Goal: Task Accomplishment & Management: Complete application form

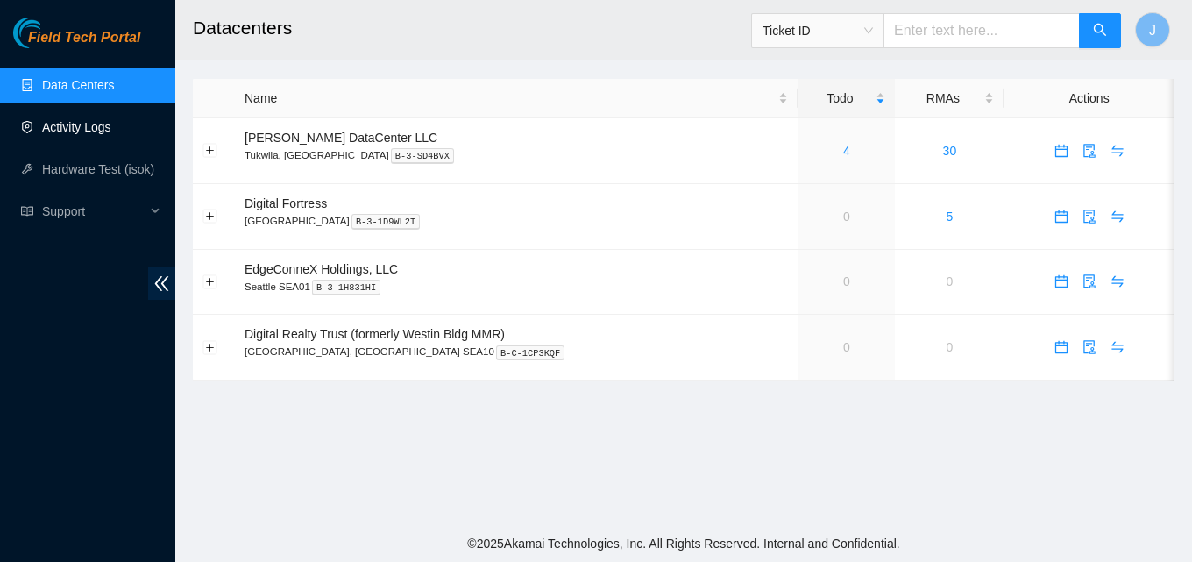
click at [81, 131] on link "Activity Logs" at bounding box center [76, 127] width 69 height 14
click at [843, 150] on link "3" at bounding box center [846, 151] width 7 height 14
click at [111, 124] on link "Activity Logs" at bounding box center [76, 127] width 69 height 14
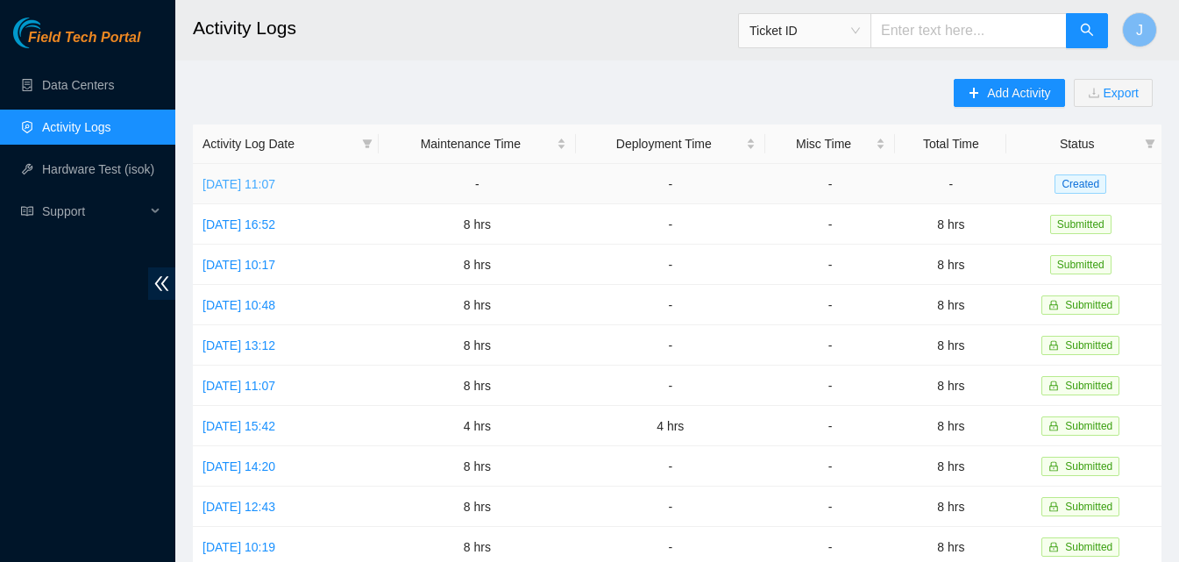
click at [253, 180] on link "Tue, 16 Sep 2025 11:07" at bounding box center [238, 184] width 73 height 14
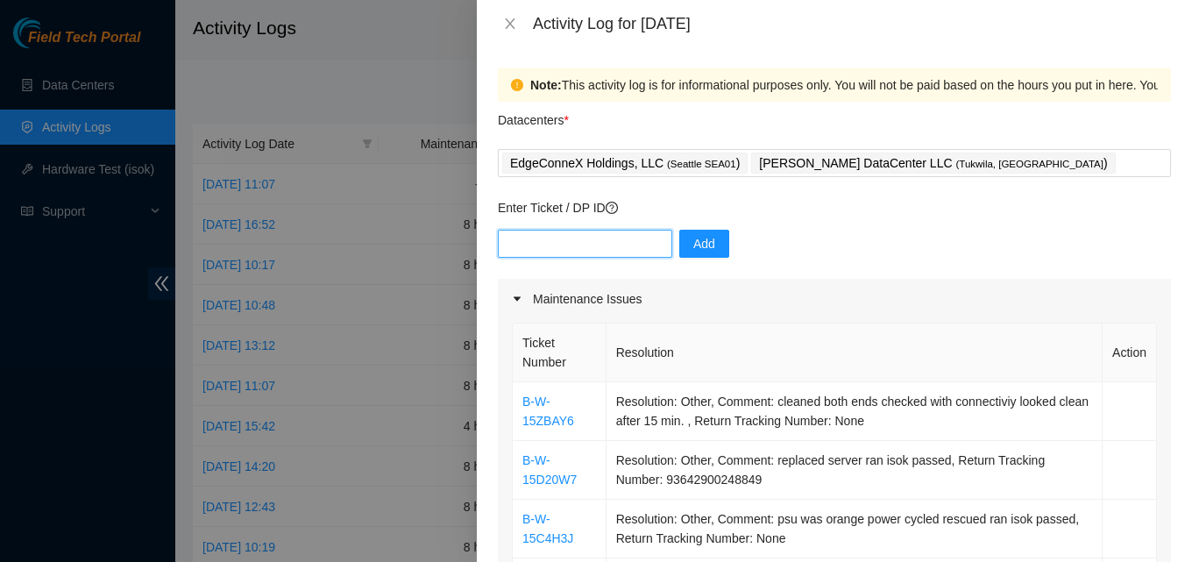
click at [577, 251] on input "text" at bounding box center [585, 244] width 174 height 28
paste input "DP85242"
type input "DP85242"
click at [693, 246] on span "Add" at bounding box center [704, 243] width 22 height 19
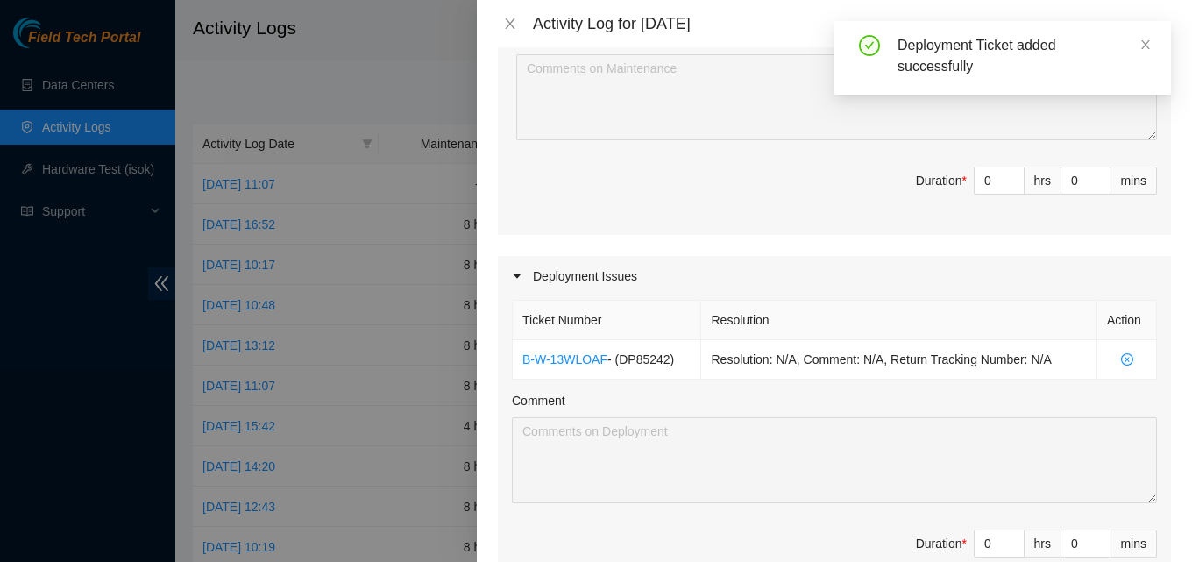
scroll to position [613, 0]
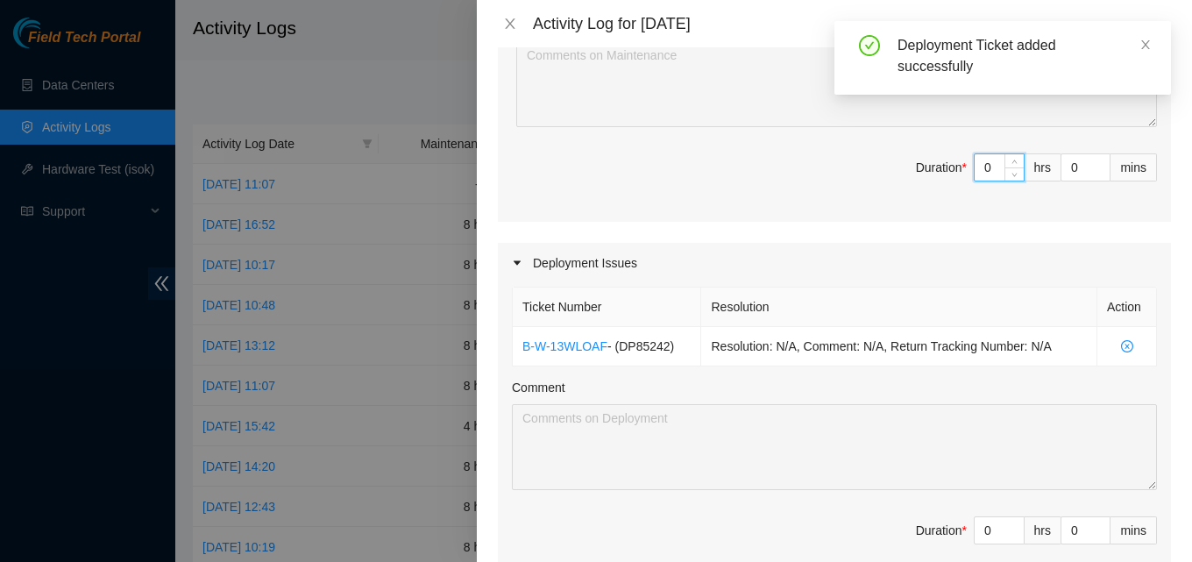
click at [980, 161] on input "0" at bounding box center [998, 167] width 49 height 26
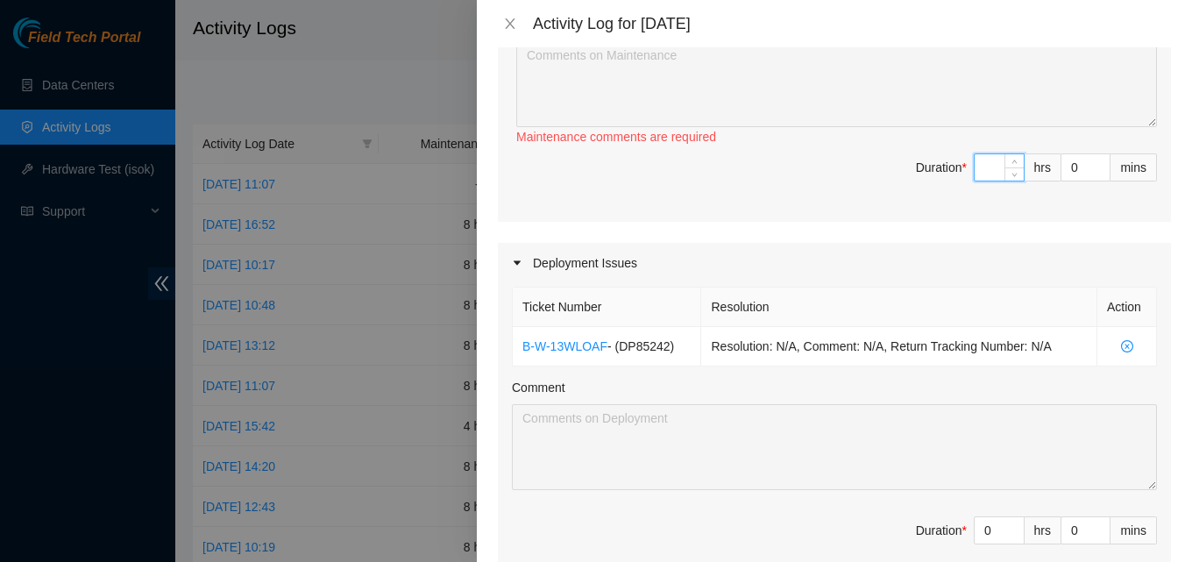
type input "4"
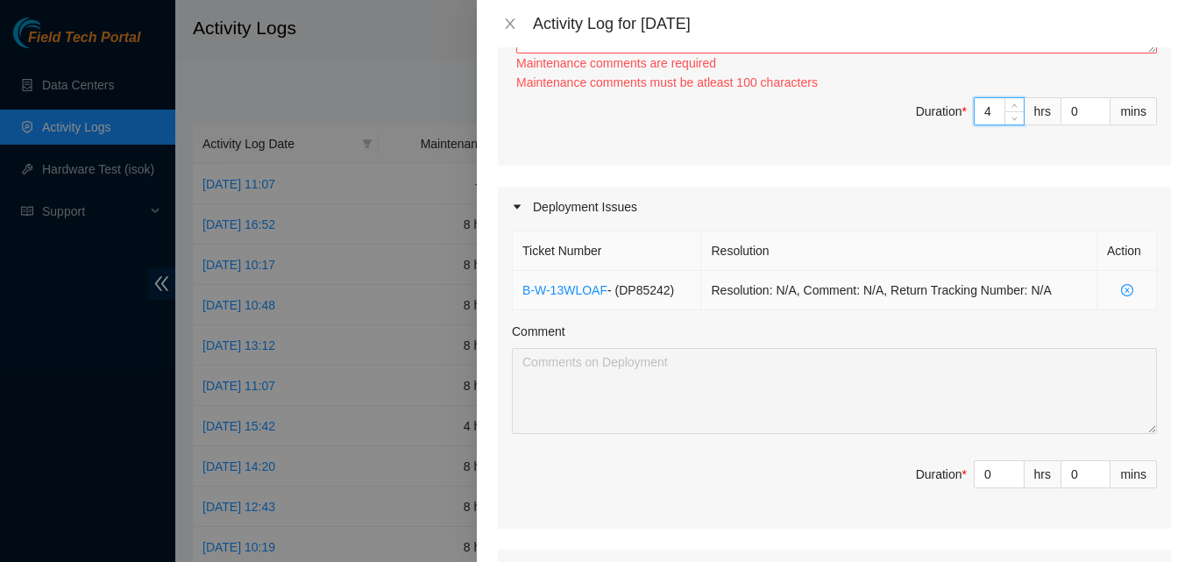
scroll to position [789, 0]
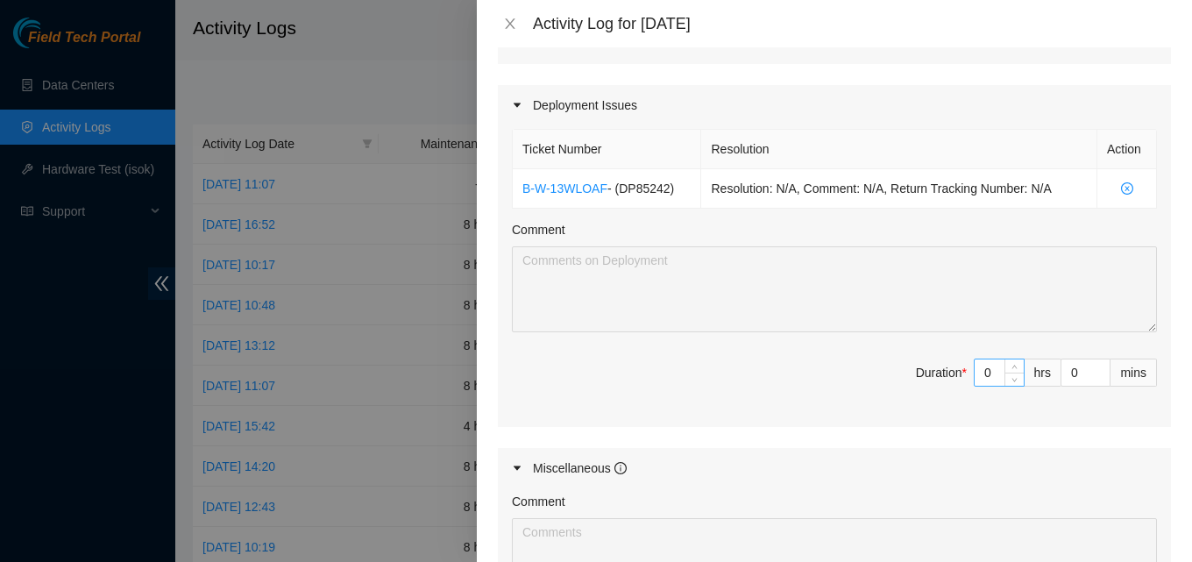
type input "4"
click at [983, 375] on input "0" at bounding box center [998, 372] width 49 height 26
type input "4"
type input "8"
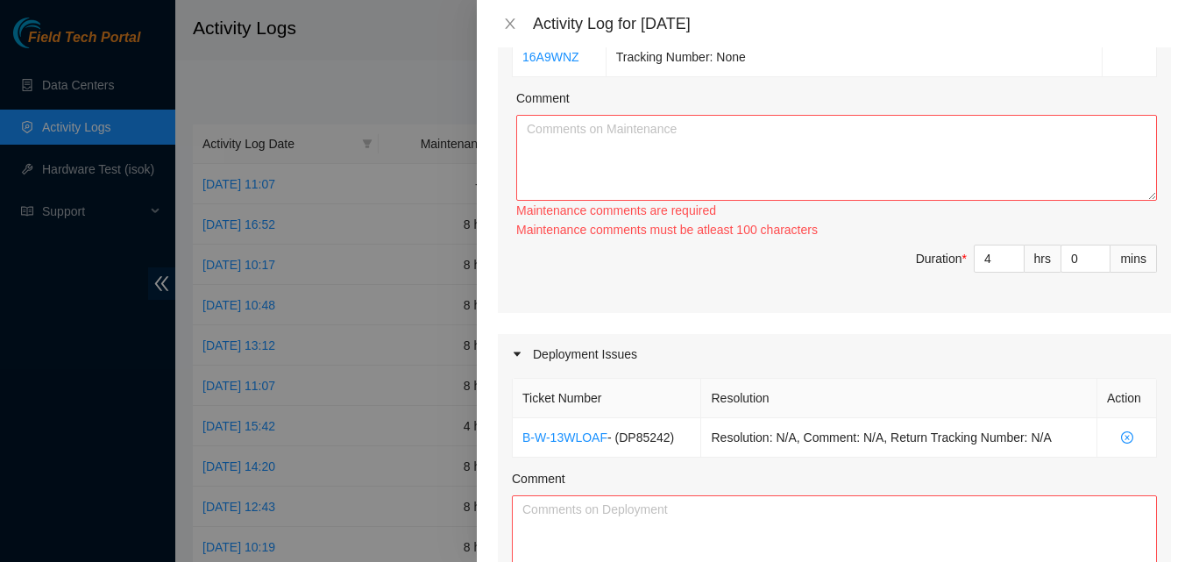
scroll to position [526, 0]
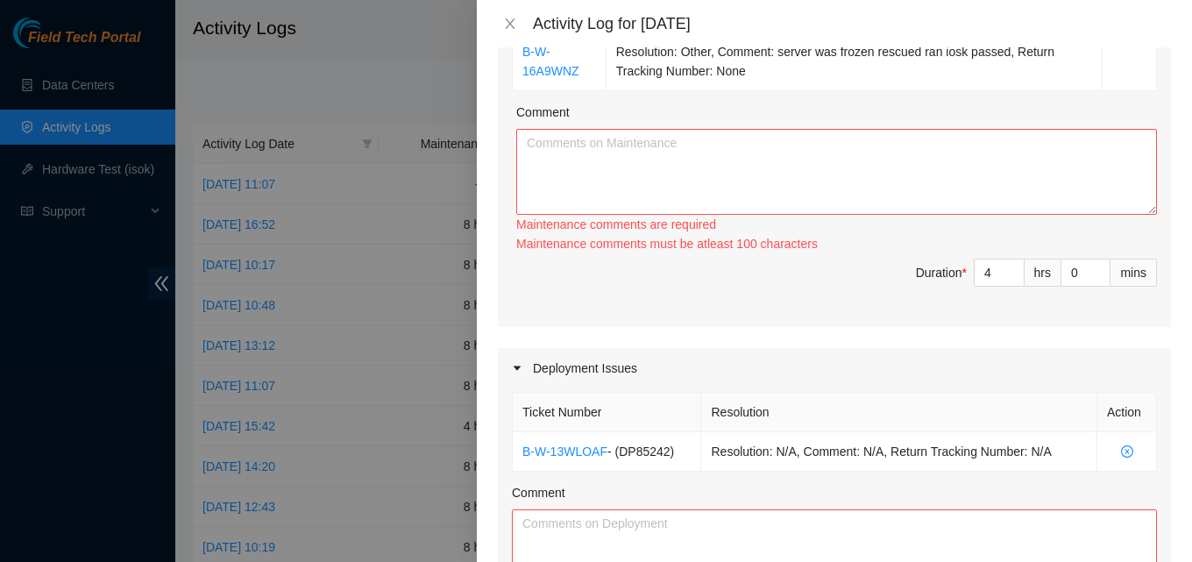
type input "4"
click at [662, 190] on textarea "Comment" at bounding box center [836, 172] width 641 height 86
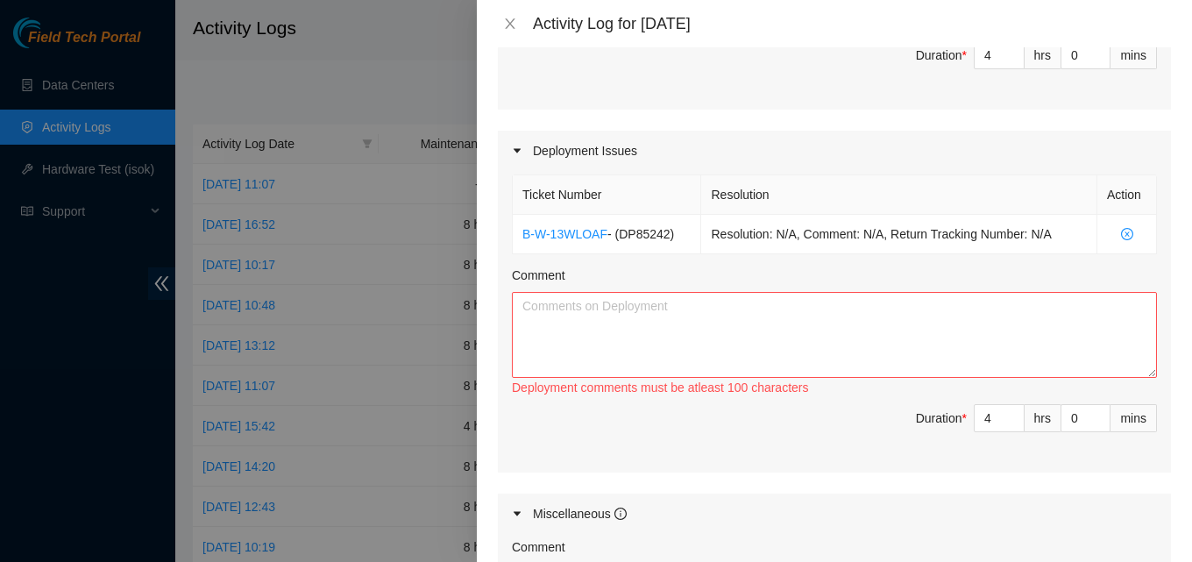
scroll to position [789, 0]
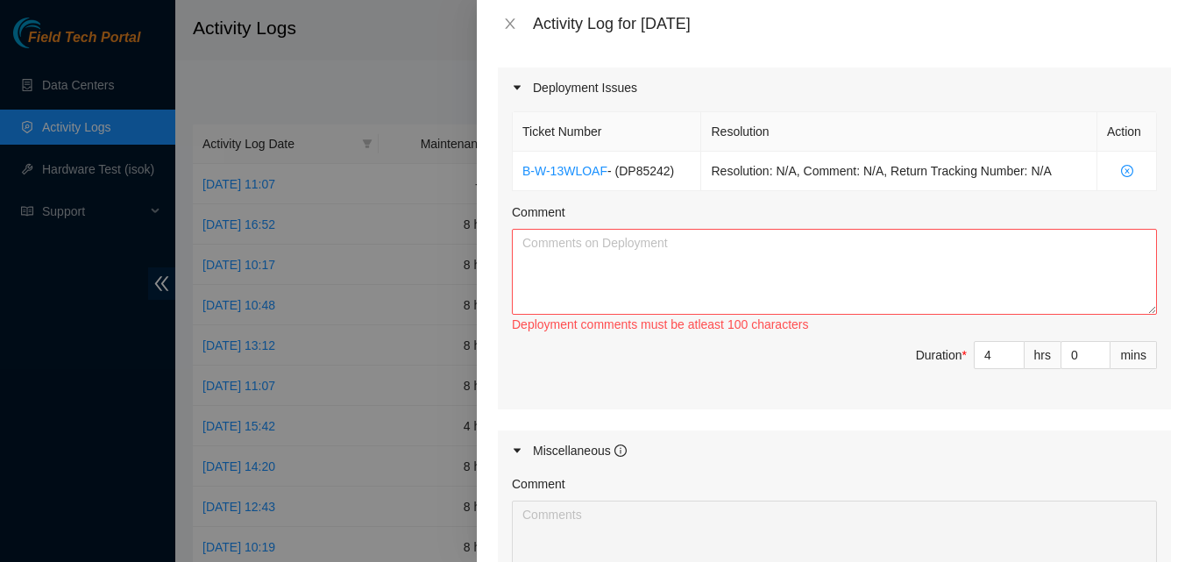
type textarea "worked on tickets for first half of day. got things done. cleared out issues at…"
drag, startPoint x: 739, startPoint y: 271, endPoint x: 757, endPoint y: 275, distance: 18.9
click at [756, 275] on textarea "Comment" at bounding box center [834, 272] width 645 height 86
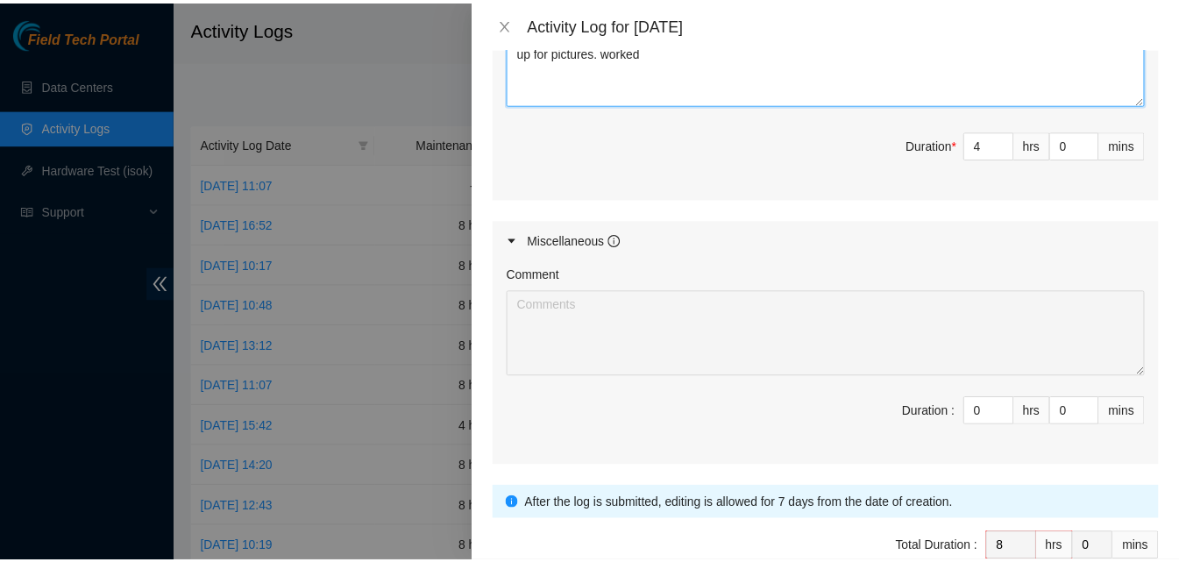
scroll to position [1094, 0]
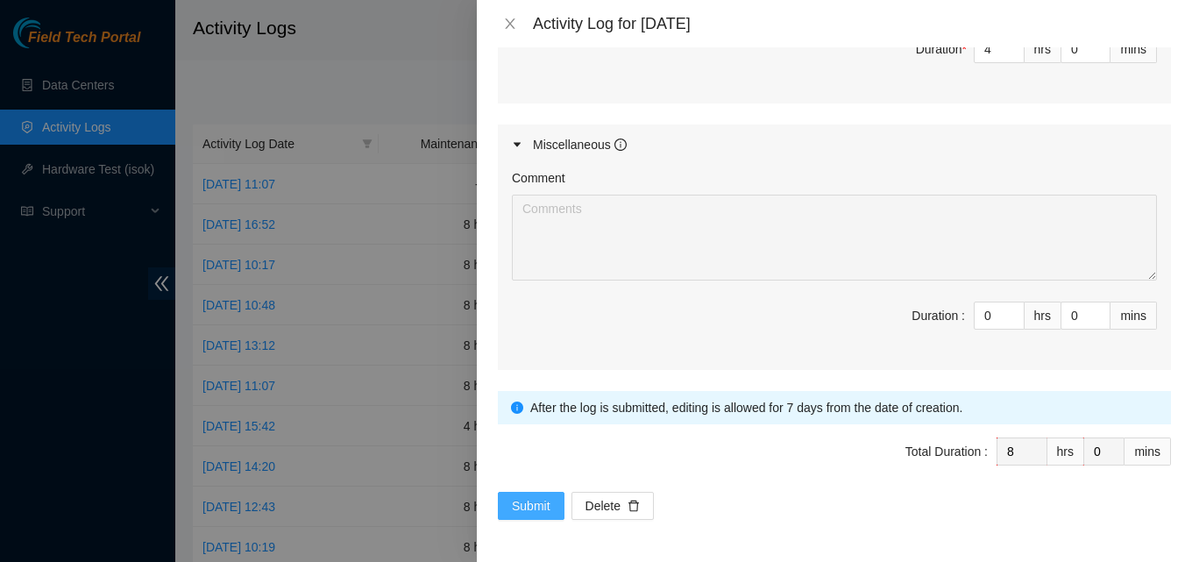
type textarea "worked wit sal on DP, tidying up cables and fiber. resolved and examined issues…"
click at [536, 501] on span "Submit" at bounding box center [531, 505] width 39 height 19
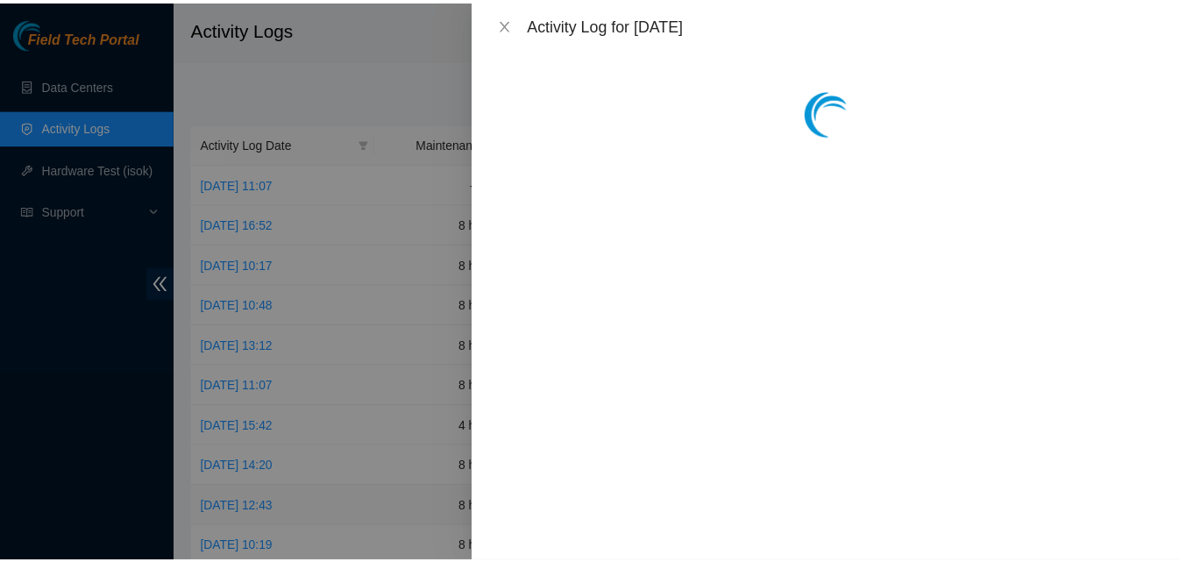
scroll to position [0, 0]
